Goal: Find specific page/section: Find specific page/section

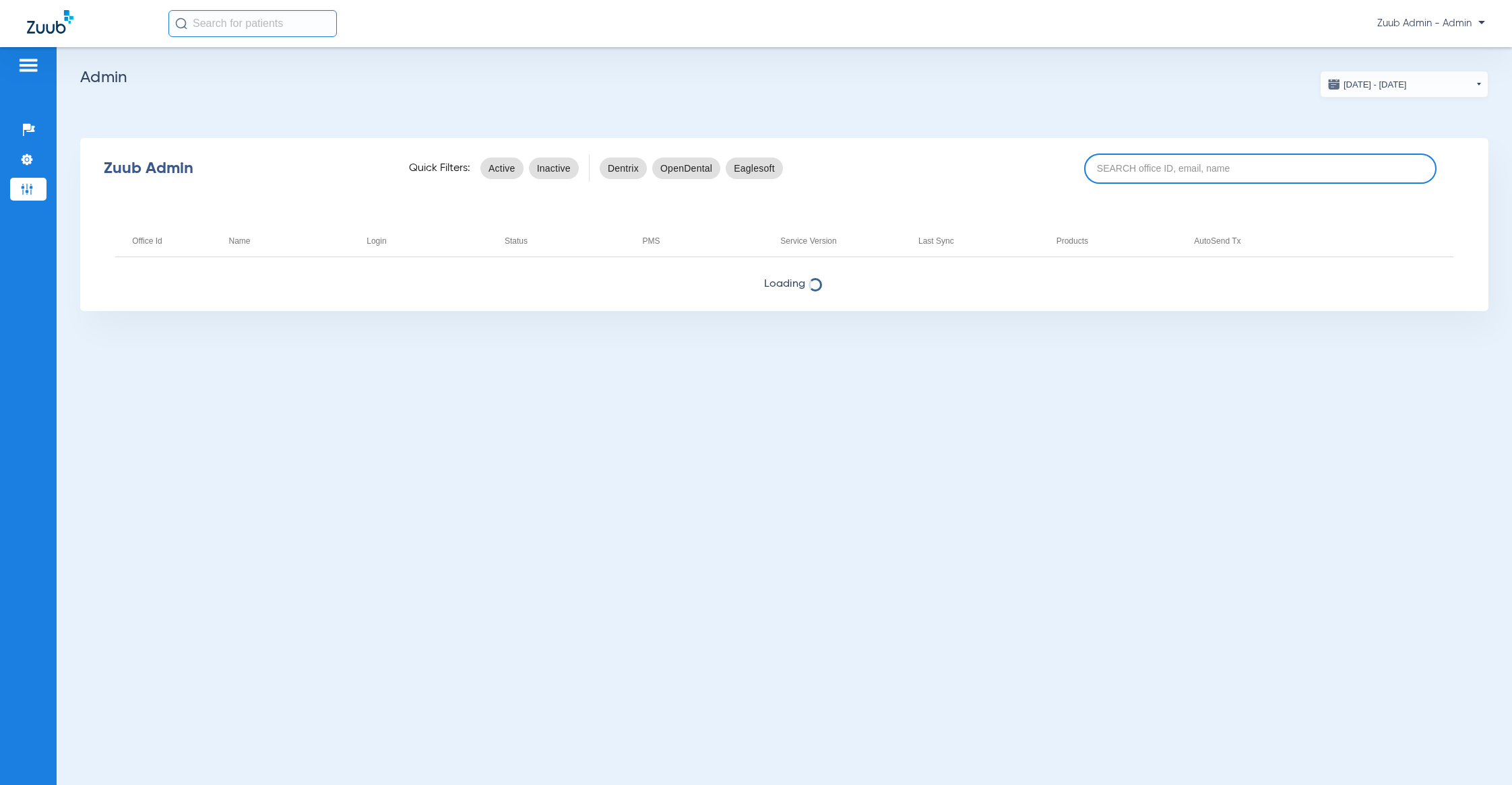
click at [1124, 175] on input at bounding box center [1261, 169] width 353 height 31
paste input "31000002"
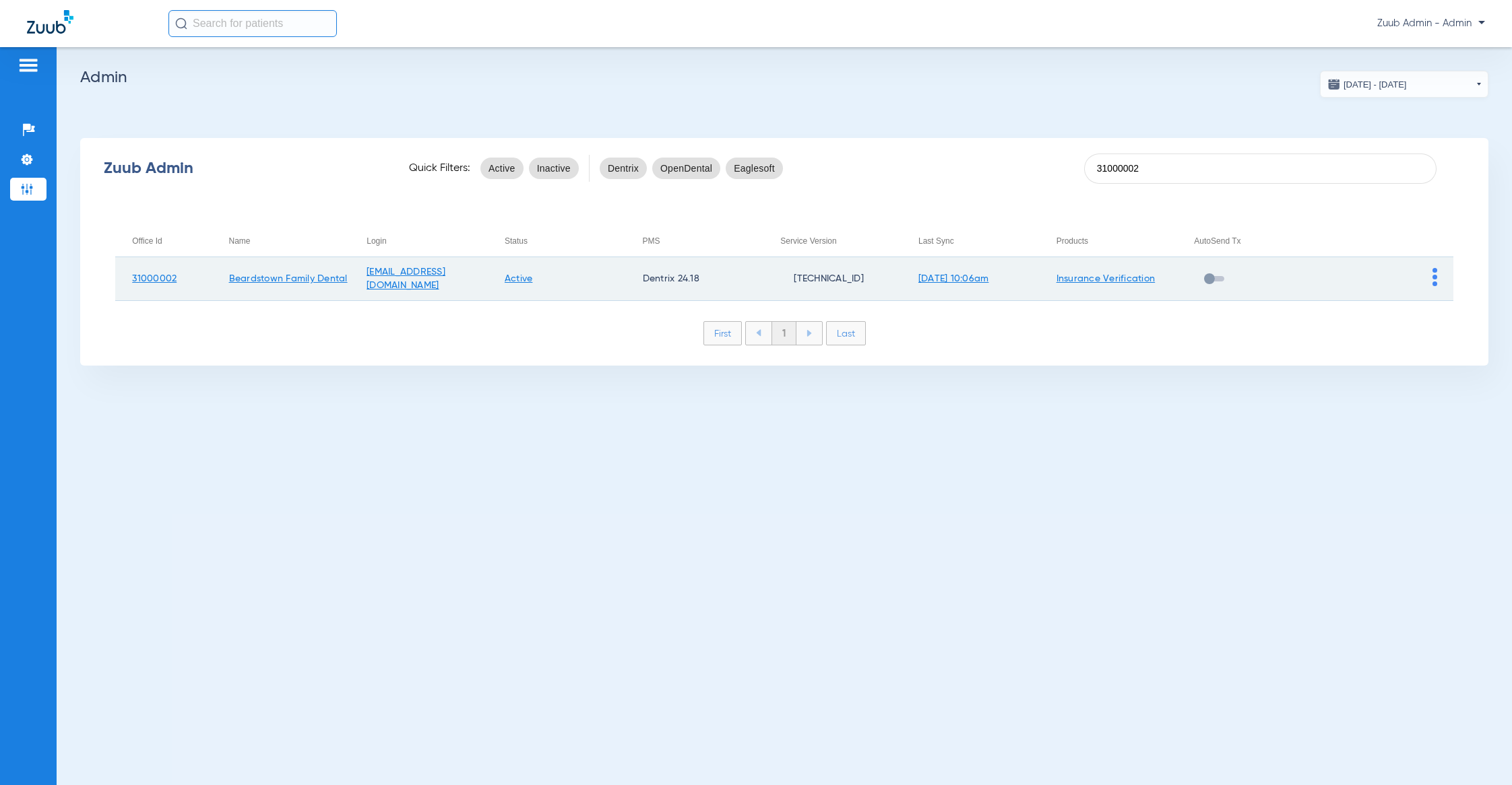
type input "31000002"
click at [1434, 274] on img at bounding box center [1435, 277] width 5 height 18
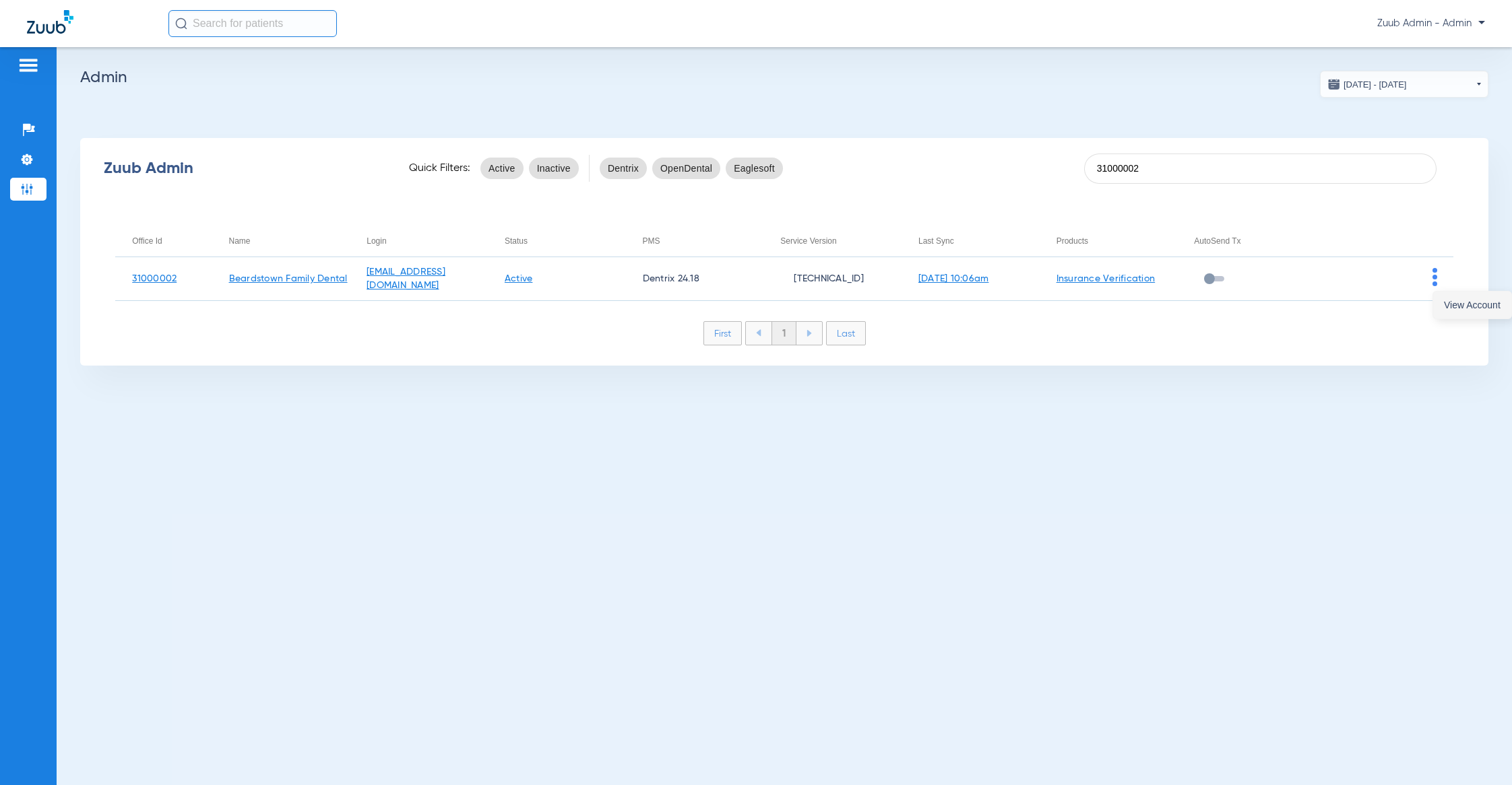
click at [1450, 301] on span "View Account" at bounding box center [1472, 305] width 56 height 9
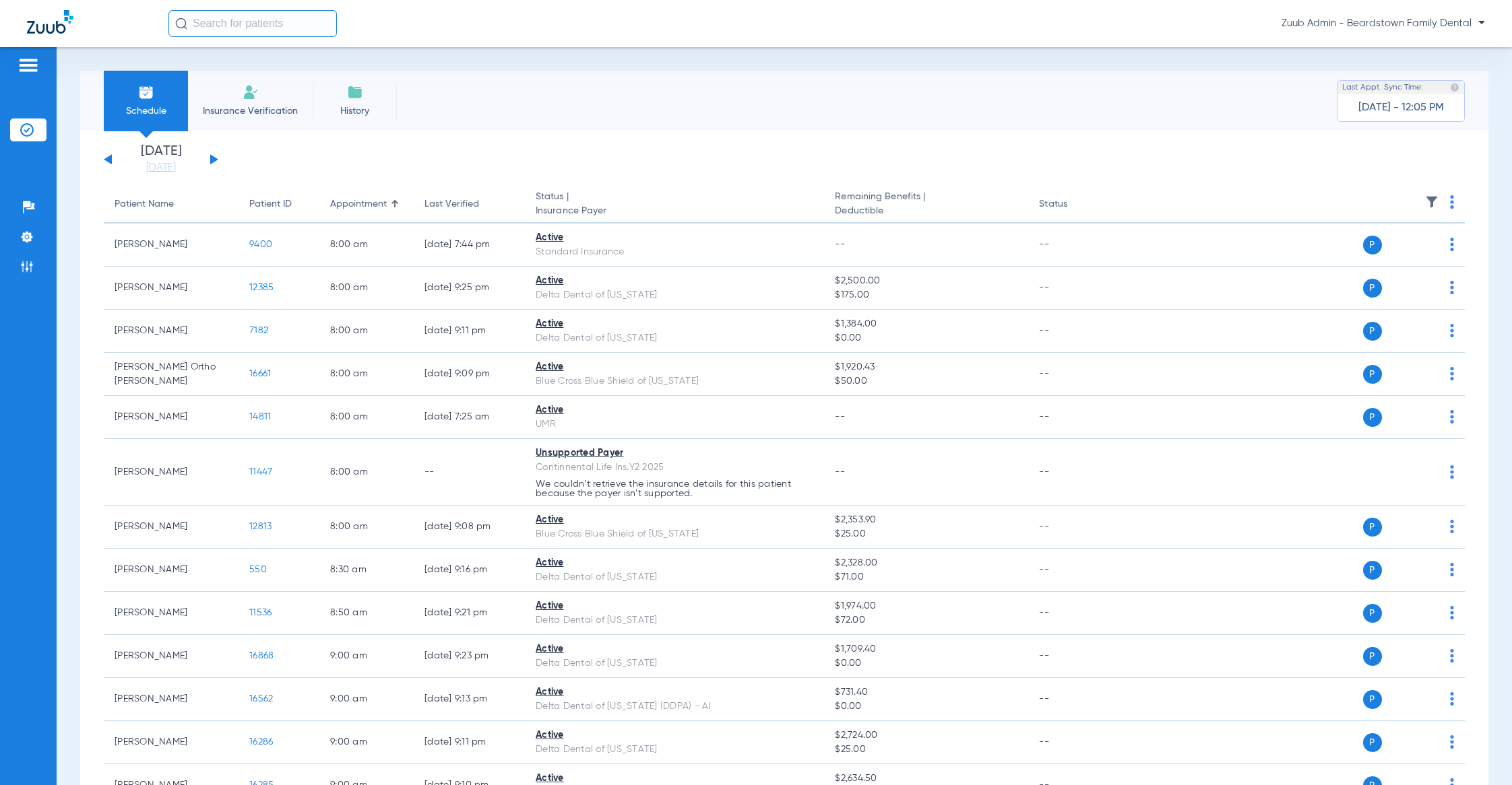
click at [265, 32] on div "Zuub Admin - Beardstown Family Dental" at bounding box center [756, 23] width 1512 height 47
click at [267, 27] on input "text" at bounding box center [253, 24] width 169 height 27
paste input "11631"
type input "11631"
click at [279, 67] on td "11631" at bounding box center [294, 72] width 29 height 19
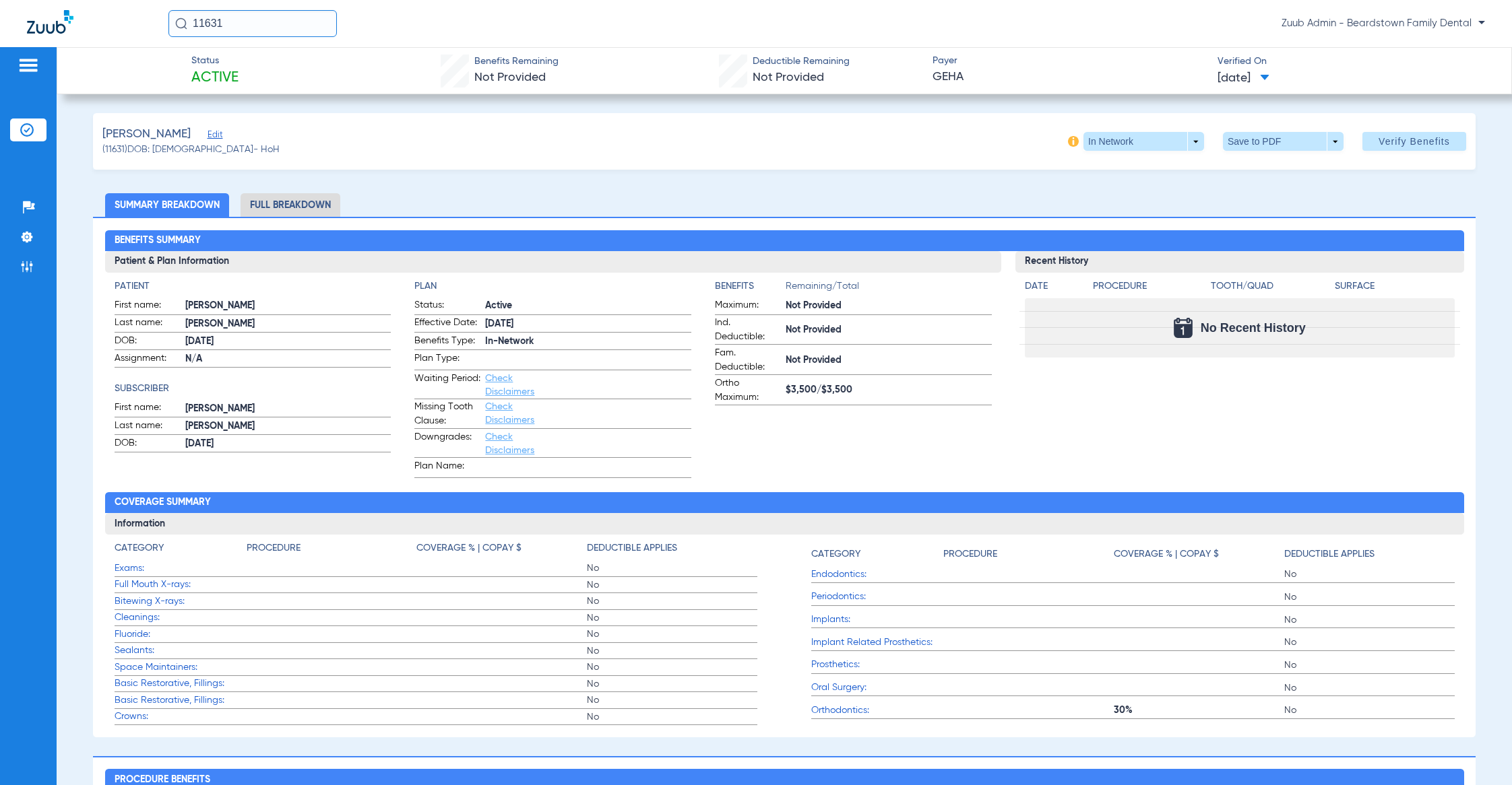
click at [208, 134] on span "Edit" at bounding box center [214, 136] width 12 height 13
